Goal: Task Accomplishment & Management: Use online tool/utility

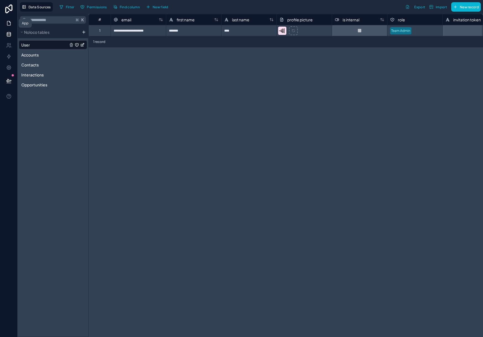
click at [12, 20] on link at bounding box center [8, 23] width 17 height 11
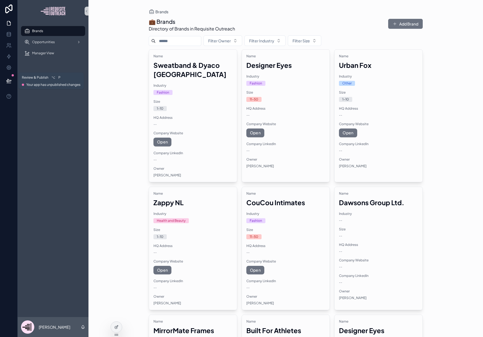
click at [12, 79] on button at bounding box center [9, 80] width 12 height 15
click at [40, 83] on span "Your app has unpublished changes" at bounding box center [53, 84] width 54 height 4
click at [12, 84] on button at bounding box center [9, 80] width 12 height 15
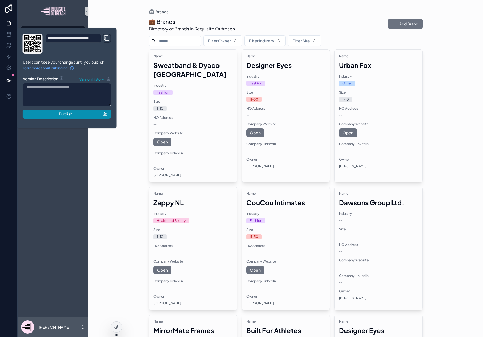
click at [47, 116] on div "Publish" at bounding box center [66, 113] width 81 height 5
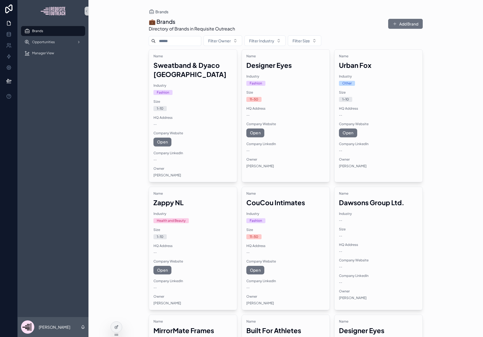
click at [67, 167] on div "Brands Opportunities Manager View" at bounding box center [53, 169] width 71 height 295
click at [51, 46] on link "Opportunities" at bounding box center [53, 42] width 64 height 10
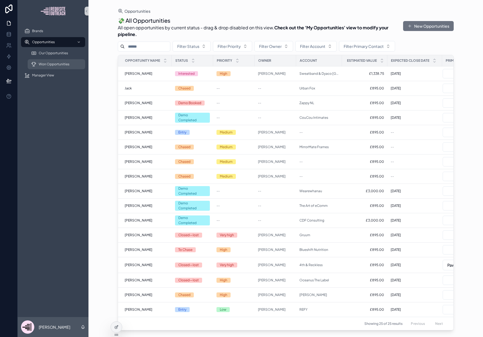
click at [61, 62] on span "Won Opportunities" at bounding box center [54, 64] width 31 height 4
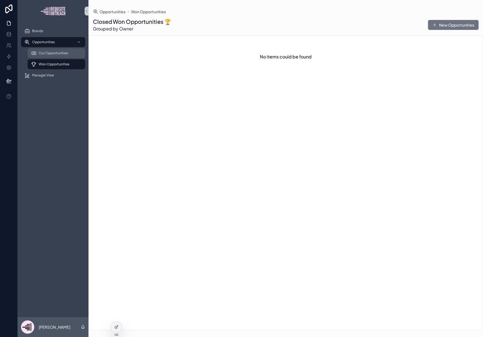
click at [51, 53] on span "Our Opportunities" at bounding box center [53, 53] width 29 height 4
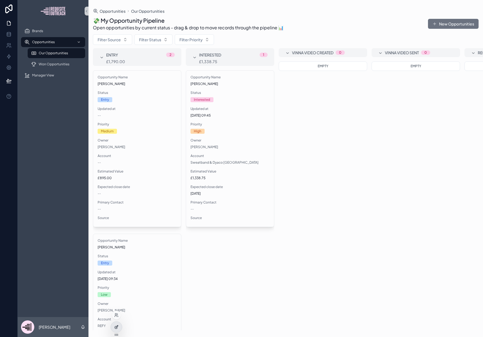
click at [113, 320] on div at bounding box center [116, 326] width 11 height 11
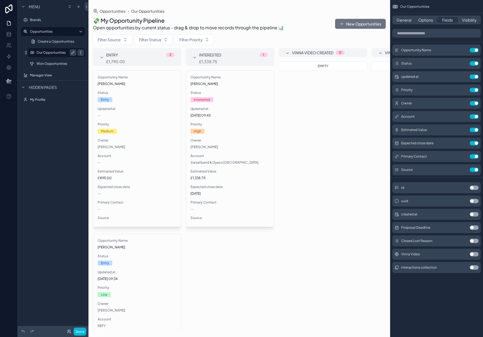
click at [82, 52] on icon "scrollable content" at bounding box center [81, 52] width 4 height 4
click at [100, 48] on span "Clone" at bounding box center [103, 49] width 11 height 6
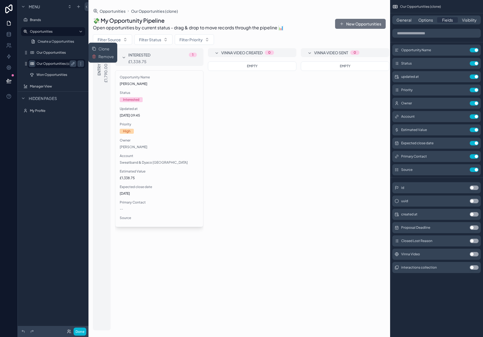
click at [30, 63] on icon "scrollable content" at bounding box center [32, 63] width 4 height 4
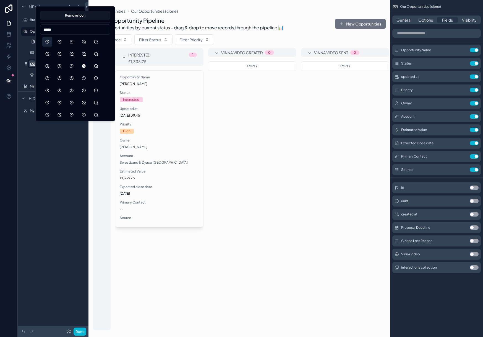
type input "*****"
click at [46, 38] on button "Clock" at bounding box center [47, 42] width 10 height 10
click at [20, 157] on div "**********" at bounding box center [53, 165] width 71 height 330
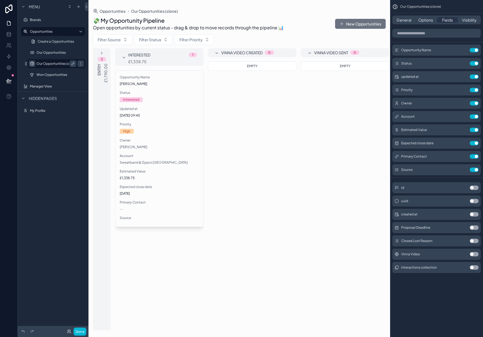
drag, startPoint x: 72, startPoint y: 63, endPoint x: 68, endPoint y: 64, distance: 3.6
click at [72, 64] on icon "scrollable content" at bounding box center [73, 63] width 4 height 4
click at [55, 63] on input "**********" at bounding box center [52, 63] width 31 height 7
type input "**********"
click at [73, 63] on icon "scrollable content" at bounding box center [73, 63] width 4 height 4
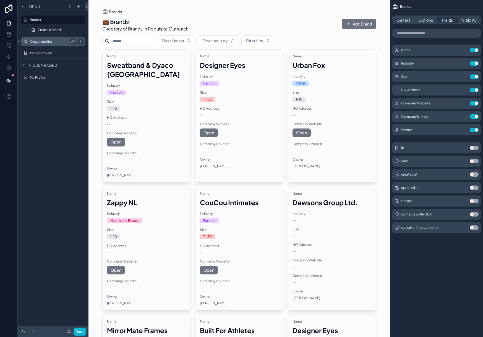
click at [43, 43] on label "Opportunities" at bounding box center [52, 41] width 44 height 4
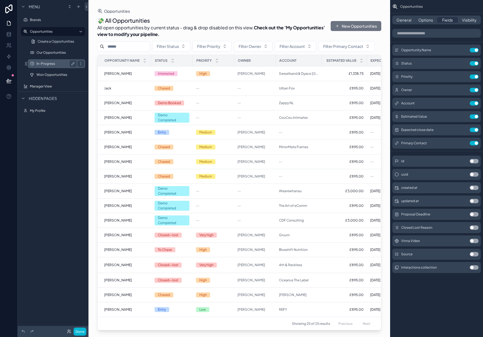
click at [46, 63] on label "In-Progress" at bounding box center [56, 63] width 38 height 4
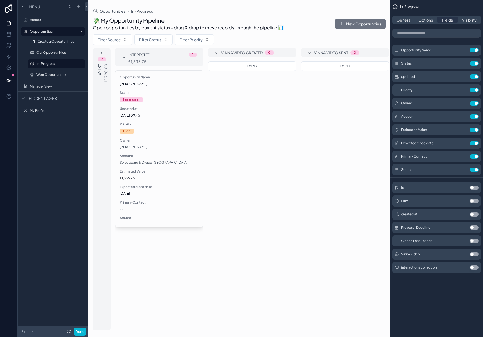
click at [224, 38] on div "scrollable content" at bounding box center [240, 168] width 302 height 337
click at [7, 35] on icon at bounding box center [9, 34] width 4 height 2
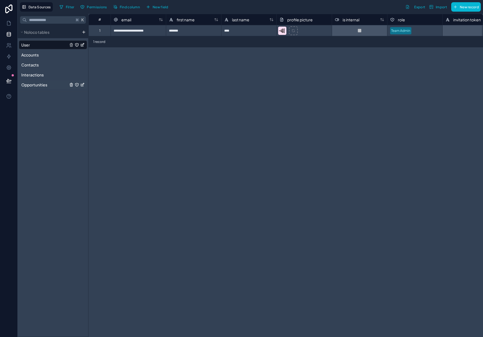
click at [44, 85] on span "Opportunities" at bounding box center [34, 85] width 26 height 6
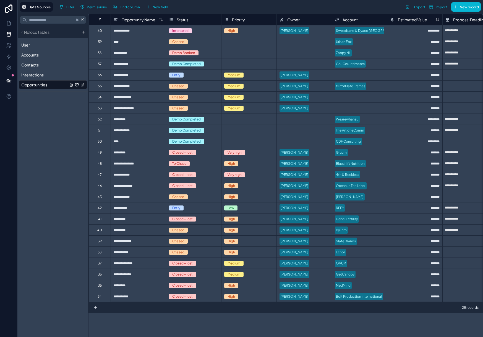
click at [83, 85] on icon "Opportunities" at bounding box center [82, 84] width 4 height 4
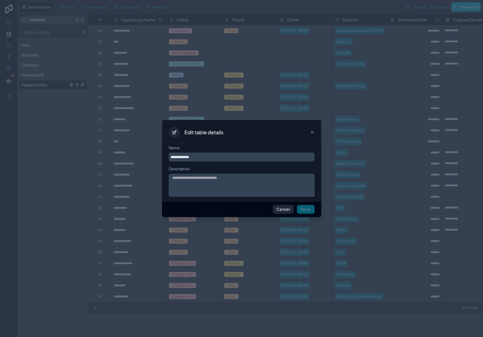
click at [288, 209] on button "Cancel" at bounding box center [283, 209] width 21 height 9
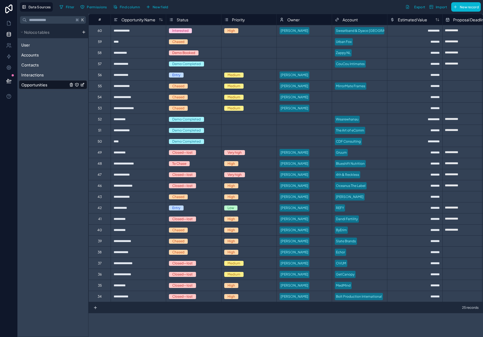
click at [59, 116] on div "K Noloco tables User Accounts Contacts Interactions Opportunities" at bounding box center [53, 175] width 71 height 323
click at [166, 9] on span "New field" at bounding box center [161, 7] width 16 height 4
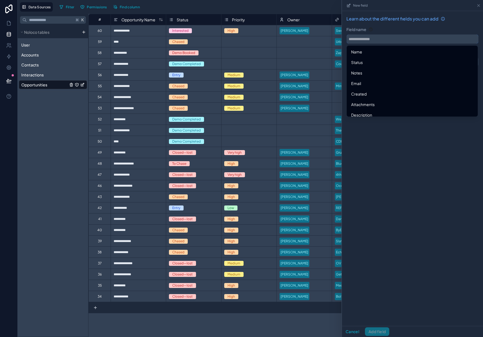
click at [429, 40] on input "text" at bounding box center [413, 39] width 132 height 9
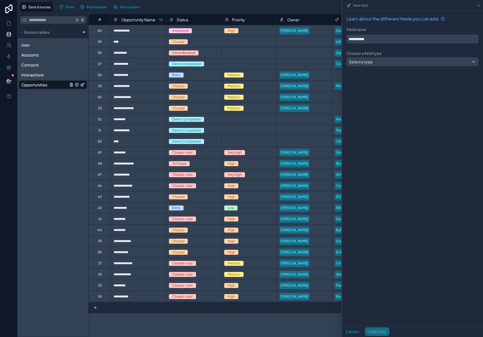
type input "**********"
click at [430, 69] on div "**********" at bounding box center [412, 42] width 141 height 62
click at [415, 58] on div "Select a type" at bounding box center [413, 61] width 132 height 9
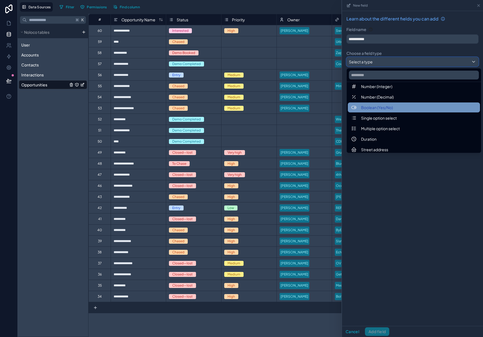
scroll to position [28, 0]
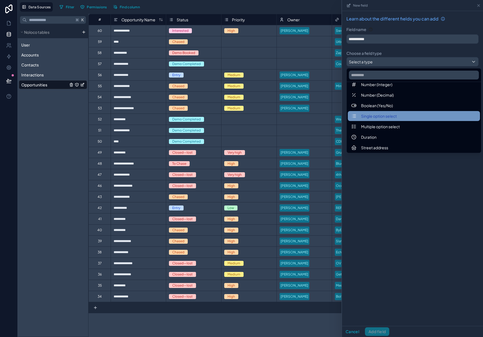
click at [384, 118] on span "Single option select" at bounding box center [379, 116] width 36 height 7
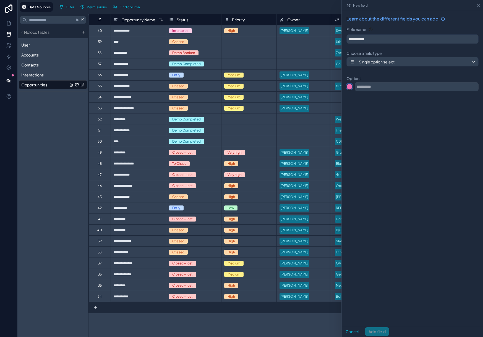
click at [351, 85] on div at bounding box center [350, 87] width 6 height 6
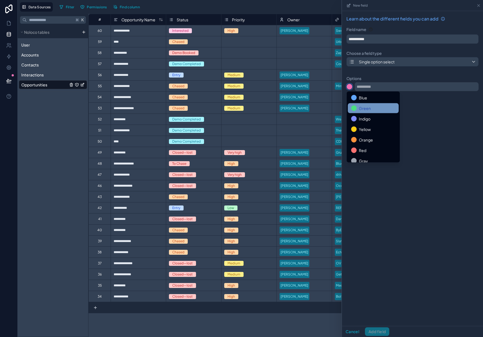
scroll to position [46, 0]
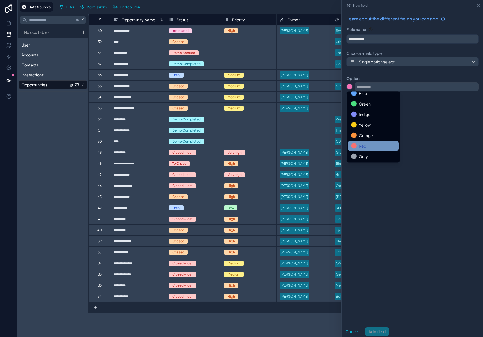
click at [370, 145] on div "Red" at bounding box center [373, 145] width 44 height 7
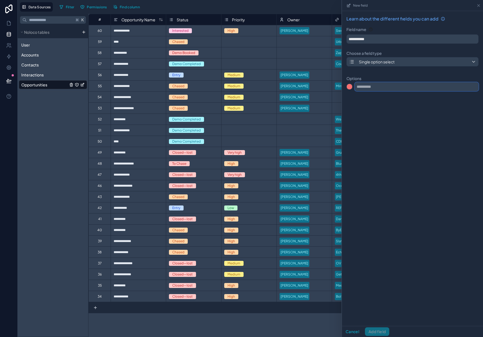
click at [362, 82] on input "text" at bounding box center [417, 86] width 124 height 9
type input "****"
click at [350, 98] on div at bounding box center [350, 98] width 6 height 6
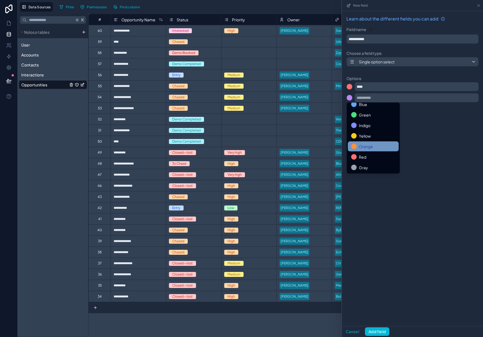
click at [369, 145] on span "Orange" at bounding box center [366, 146] width 14 height 7
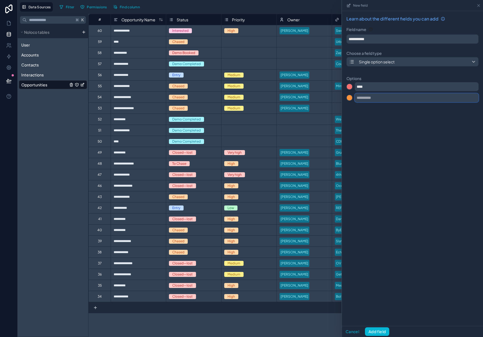
click at [366, 97] on input "text" at bounding box center [417, 97] width 124 height 9
type input "****"
click at [369, 108] on input "text" at bounding box center [417, 108] width 124 height 9
click at [349, 109] on div at bounding box center [350, 109] width 6 height 6
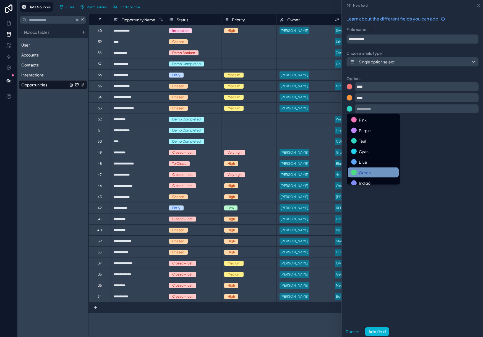
click at [365, 171] on span "Green" at bounding box center [365, 172] width 12 height 7
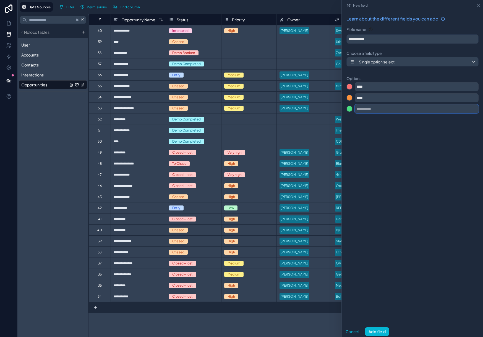
click at [365, 108] on input "text" at bounding box center [417, 108] width 124 height 9
type input "*"
type input "***"
click at [372, 189] on div "**********" at bounding box center [412, 168] width 141 height 315
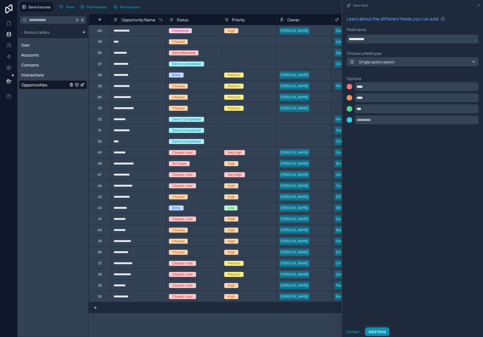
click at [380, 320] on button "Add field" at bounding box center [377, 331] width 24 height 9
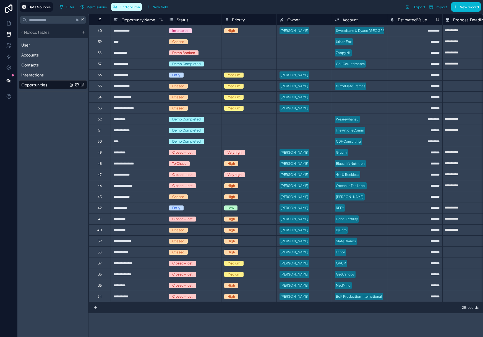
click at [122, 7] on span "Find column" at bounding box center [130, 7] width 20 height 4
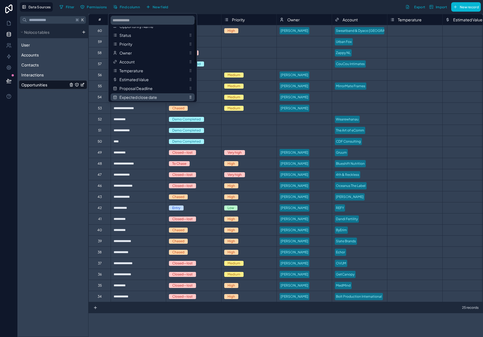
scroll to position [4, 0]
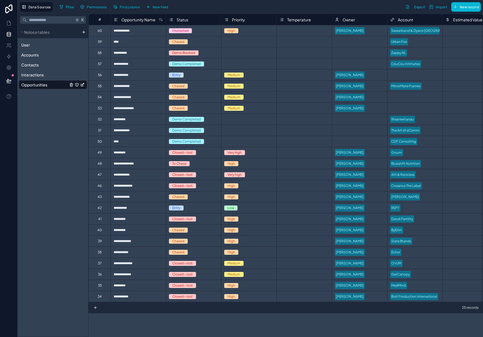
click at [73, 182] on div "K Noloco tables User Accounts Contacts Interactions Opportunities" at bounding box center [53, 175] width 71 height 323
